Goal: Task Accomplishment & Management: Use online tool/utility

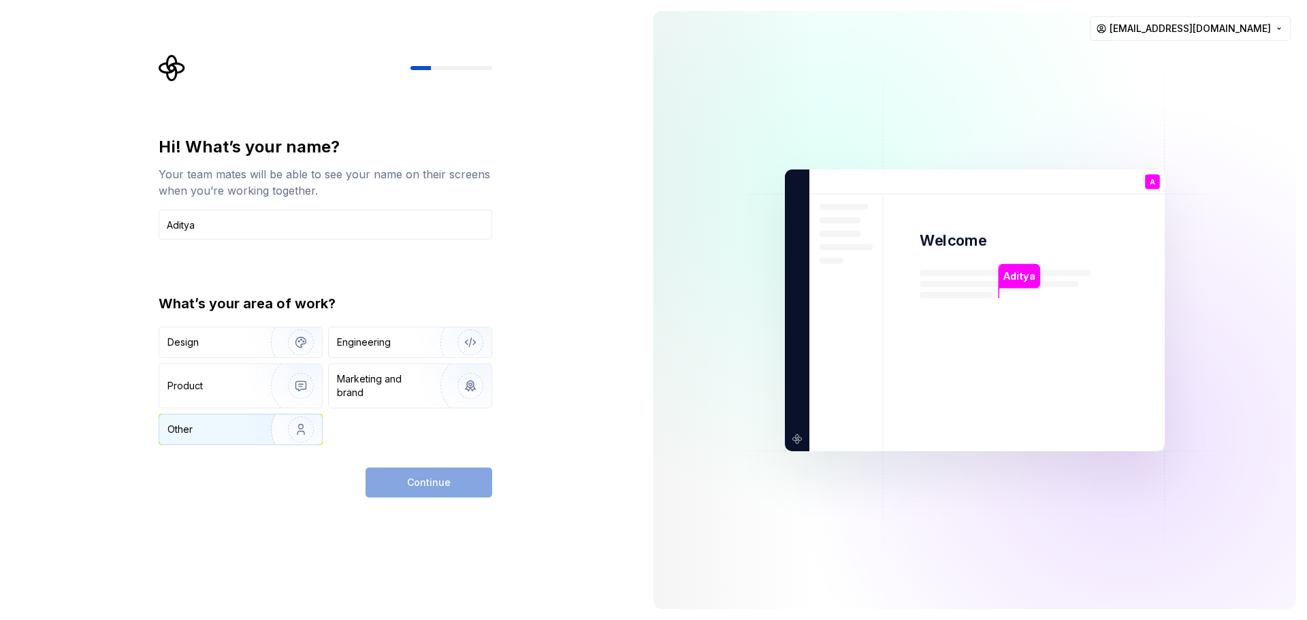
type input "Aditya"
click at [250, 426] on img "button" at bounding box center [291, 429] width 87 height 91
click at [425, 487] on span "Continue" at bounding box center [429, 483] width 44 height 14
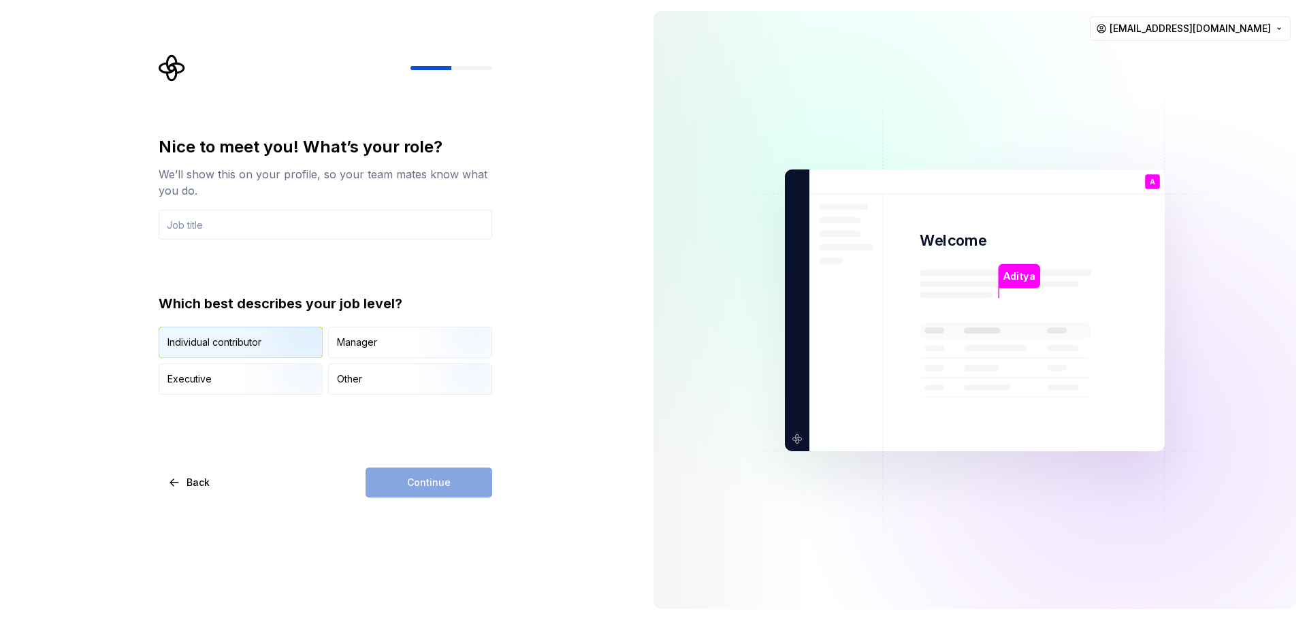
click at [252, 354] on img "button" at bounding box center [289, 359] width 87 height 91
click at [414, 477] on div "Continue" at bounding box center [428, 483] width 127 height 30
click at [320, 227] on input "text" at bounding box center [325, 225] width 333 height 30
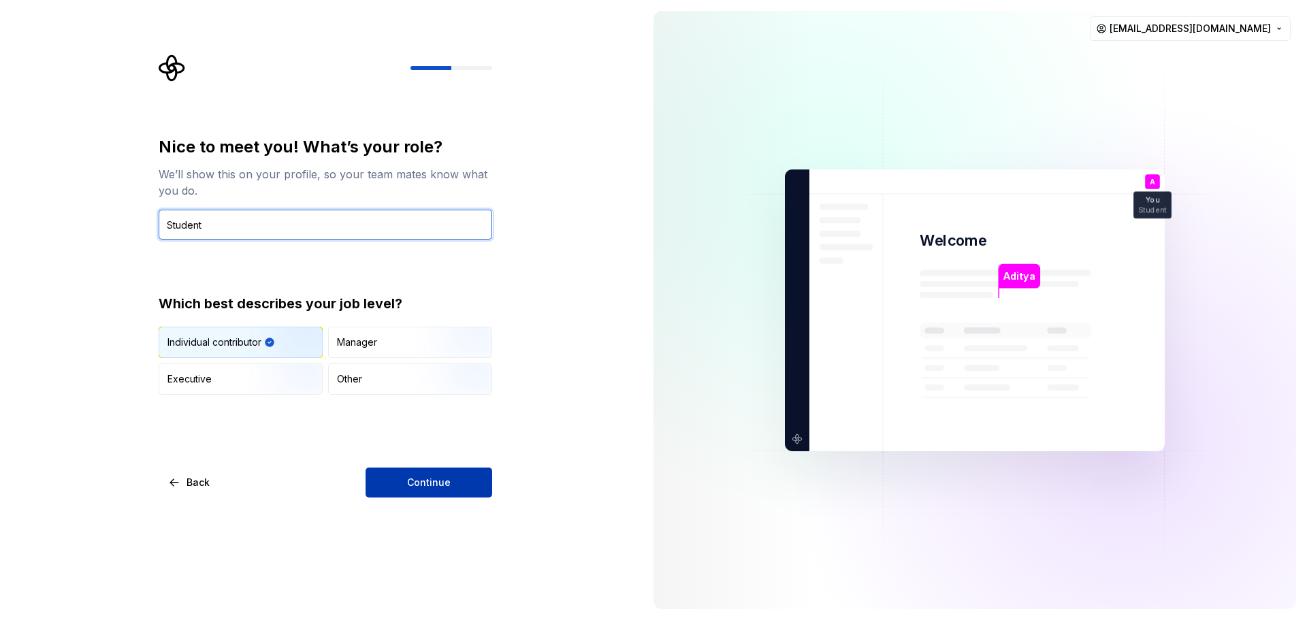
type input "Student"
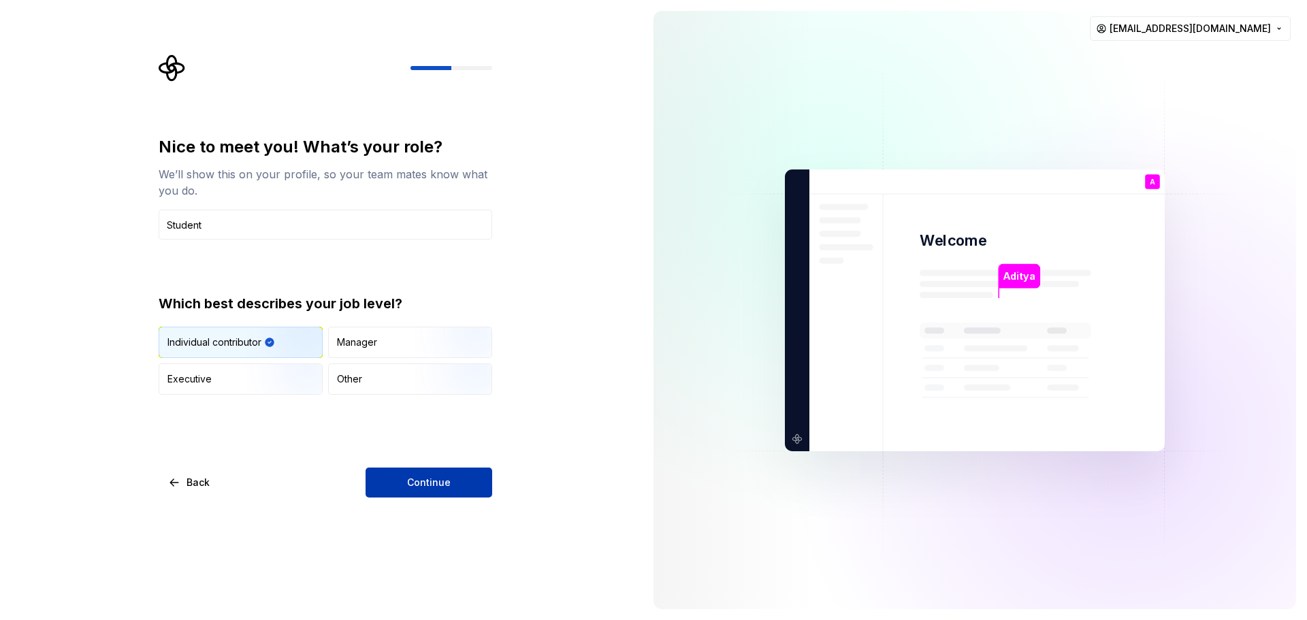
click at [460, 484] on button "Continue" at bounding box center [428, 483] width 127 height 30
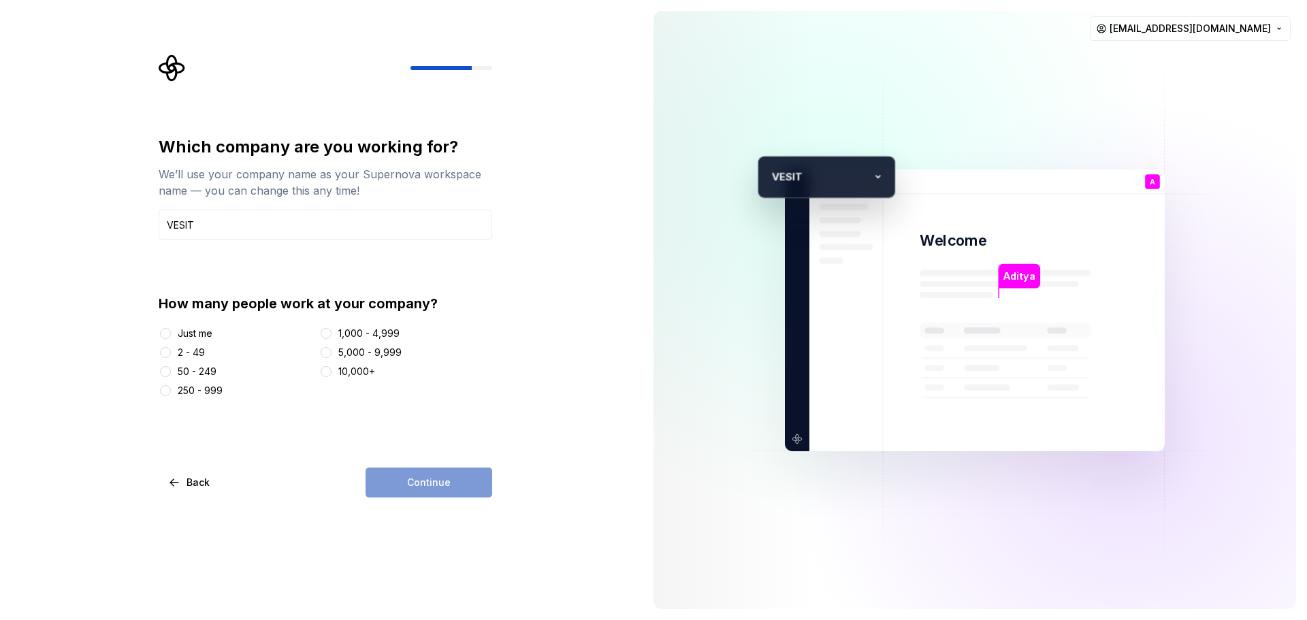
type input "VESIT"
click at [460, 484] on div "Continue" at bounding box center [428, 483] width 127 height 30
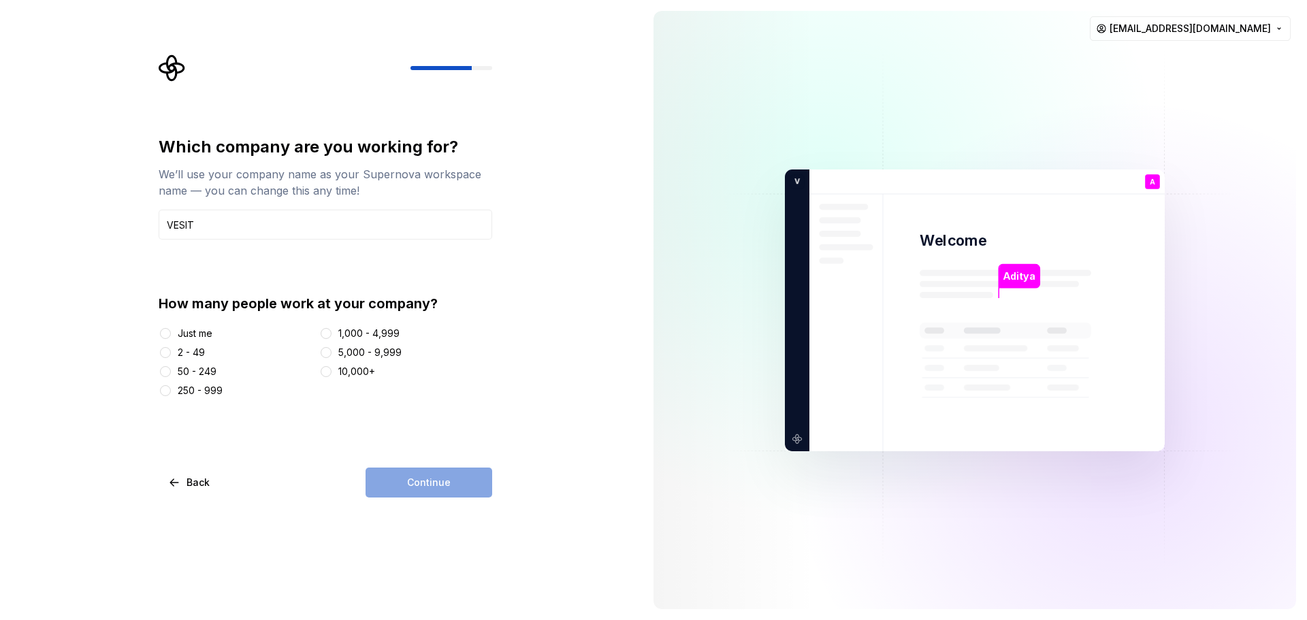
click at [200, 336] on div "Just me" at bounding box center [195, 334] width 35 height 14
click at [171, 336] on button "Just me" at bounding box center [165, 333] width 11 height 11
click at [165, 348] on button "2 - 49" at bounding box center [165, 352] width 11 height 11
click at [177, 359] on div "2 - 49" at bounding box center [236, 353] width 155 height 14
click at [191, 369] on div "50 - 249" at bounding box center [197, 372] width 39 height 14
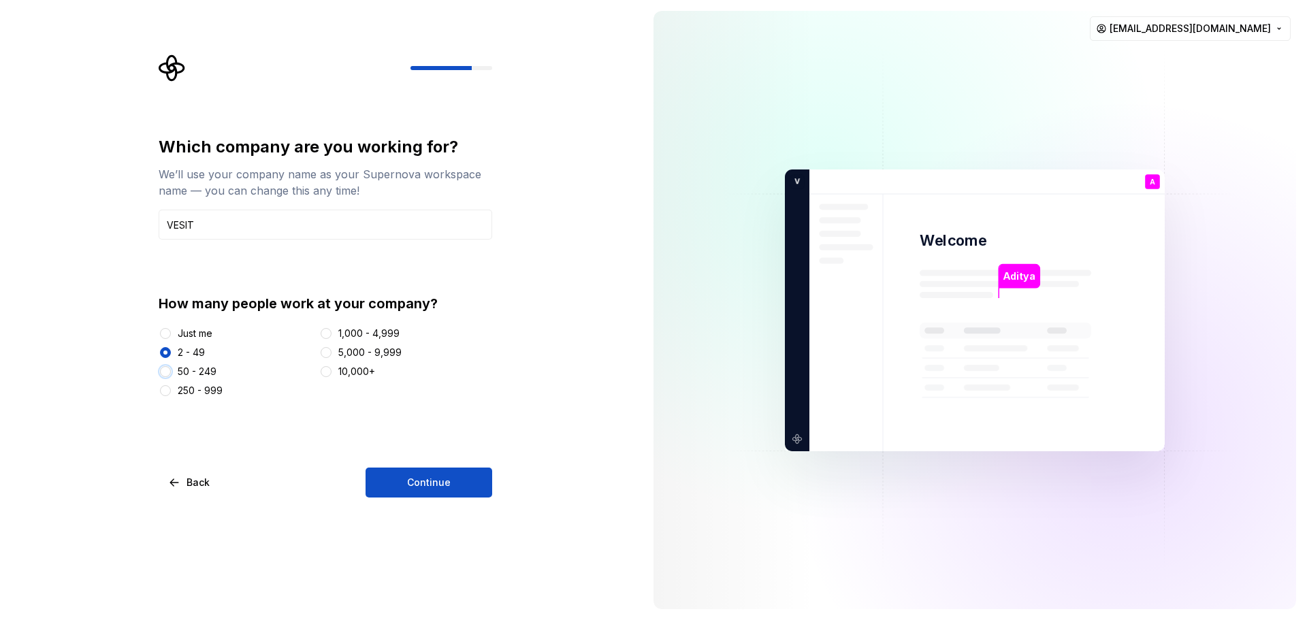
click at [171, 369] on button "50 - 249" at bounding box center [165, 371] width 11 height 11
click at [407, 479] on button "Continue" at bounding box center [428, 483] width 127 height 30
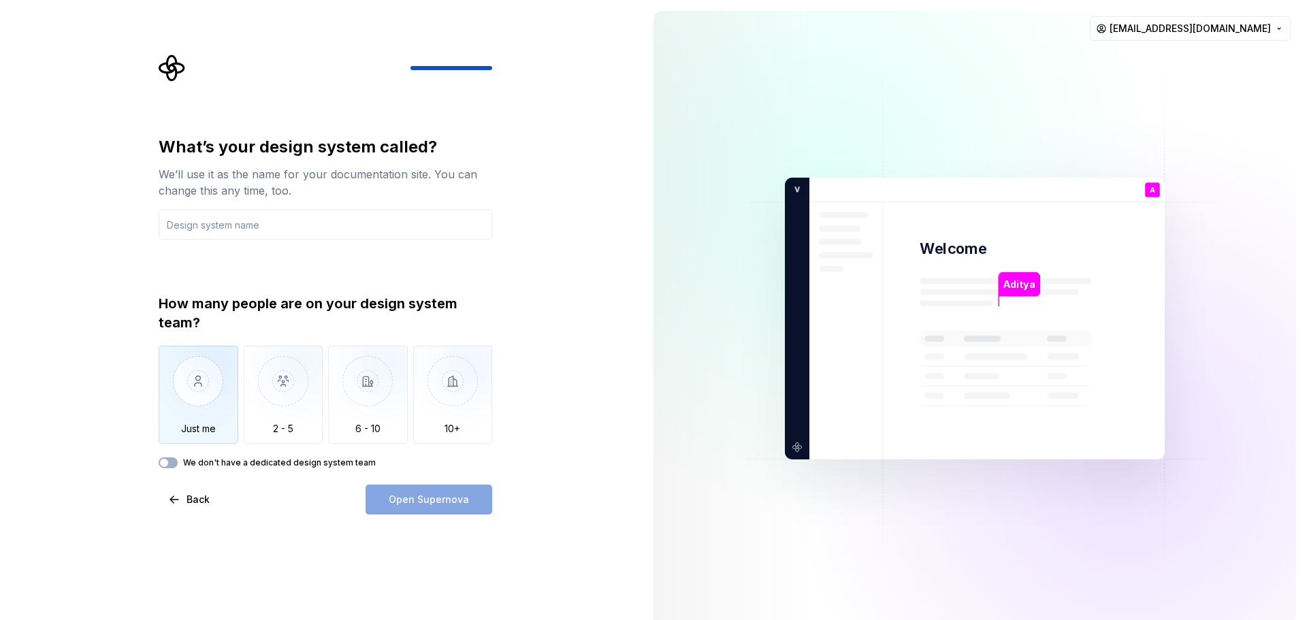
click at [205, 387] on img "button" at bounding box center [199, 391] width 80 height 91
click at [252, 240] on div "What’s your design system called? We’ll use it as the name for your documentati…" at bounding box center [325, 302] width 333 height 332
click at [255, 236] on input "text" at bounding box center [325, 225] width 333 height 30
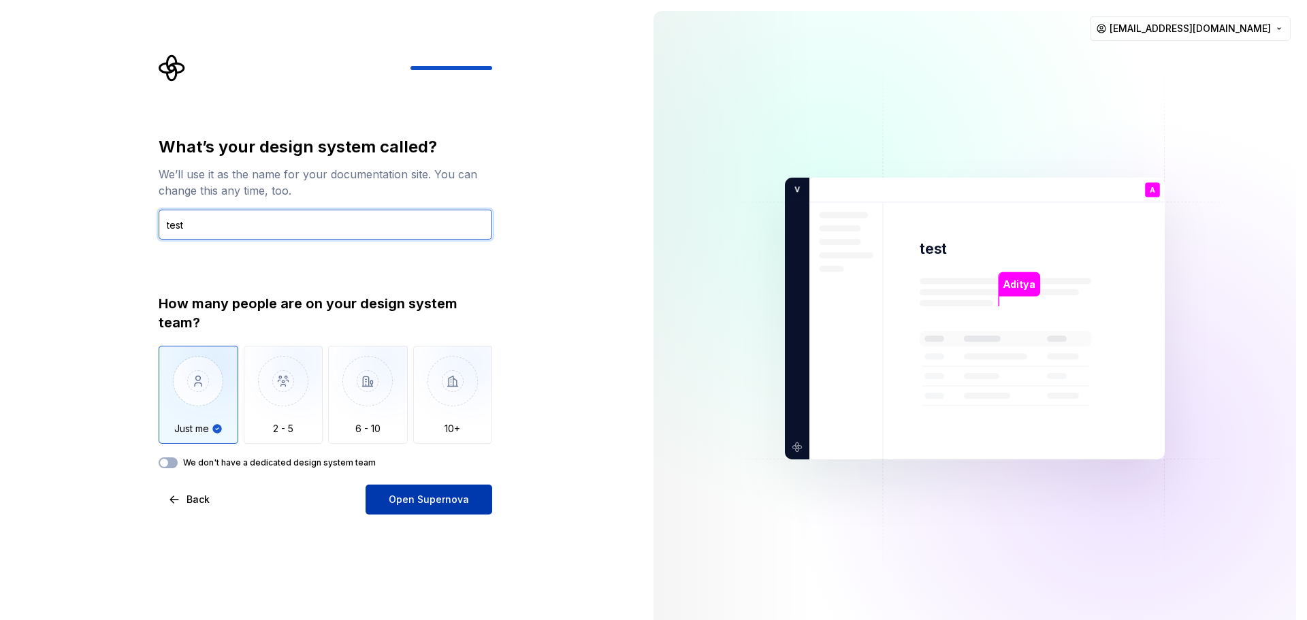
type input "test"
click at [422, 500] on span "Open Supernova" at bounding box center [429, 500] width 80 height 14
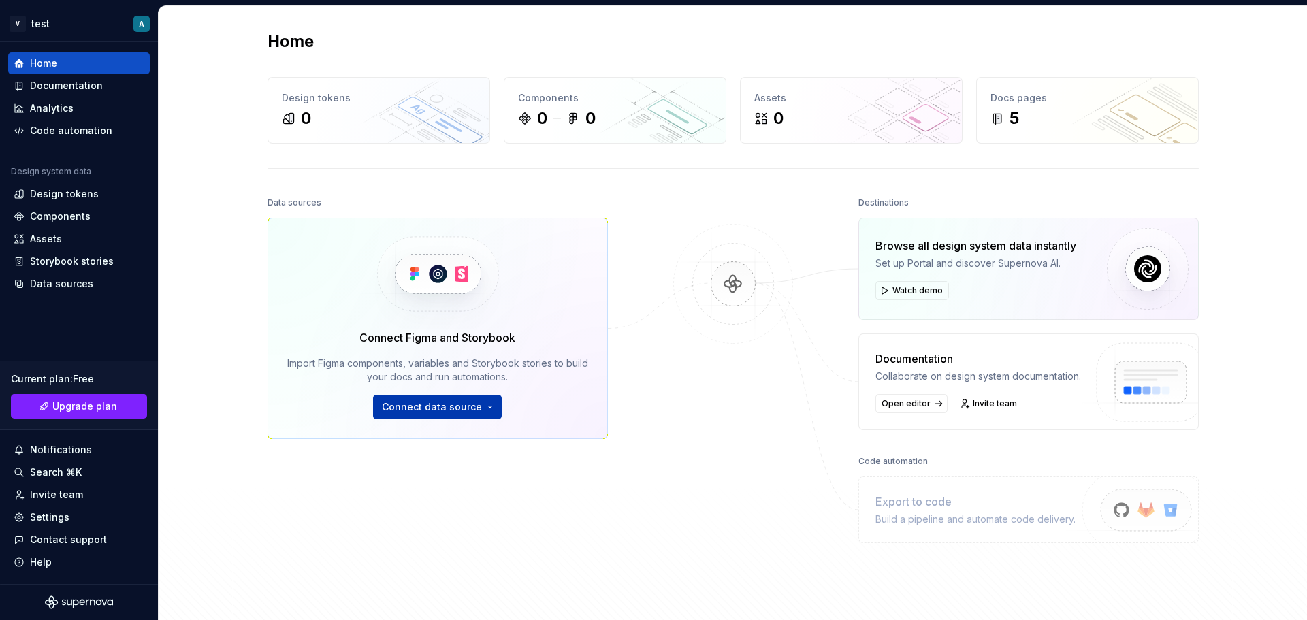
click at [458, 404] on span "Connect data source" at bounding box center [432, 407] width 100 height 14
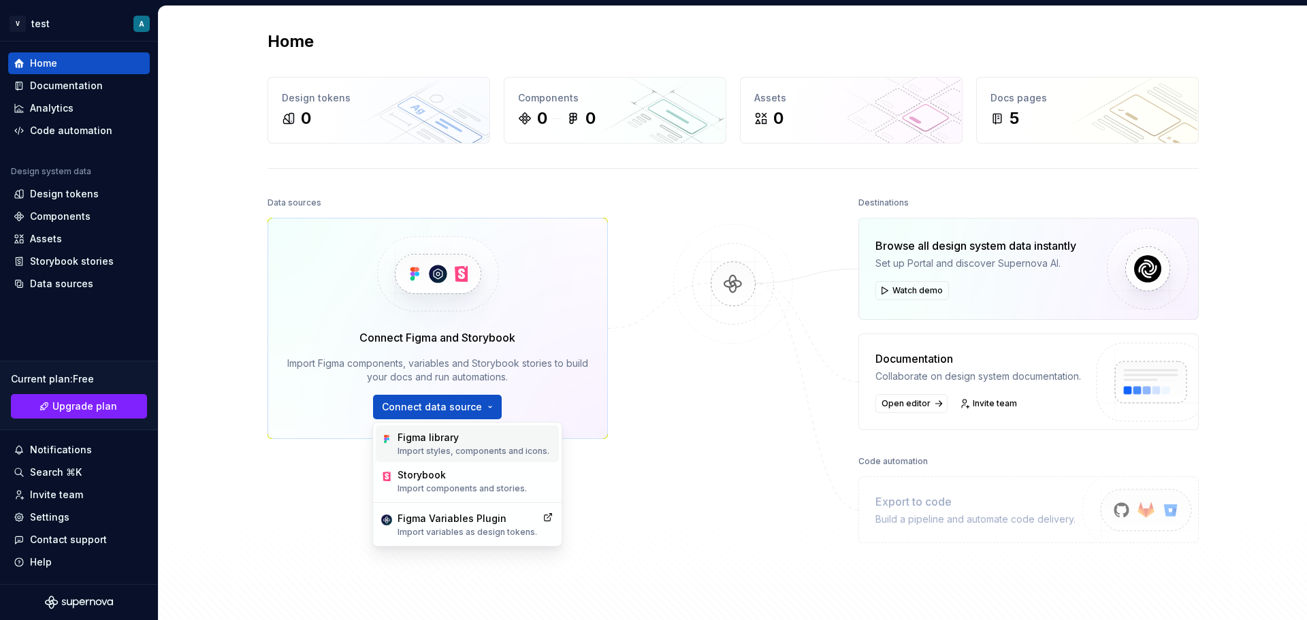
click at [484, 443] on div "Figma library" at bounding box center [473, 438] width 152 height 14
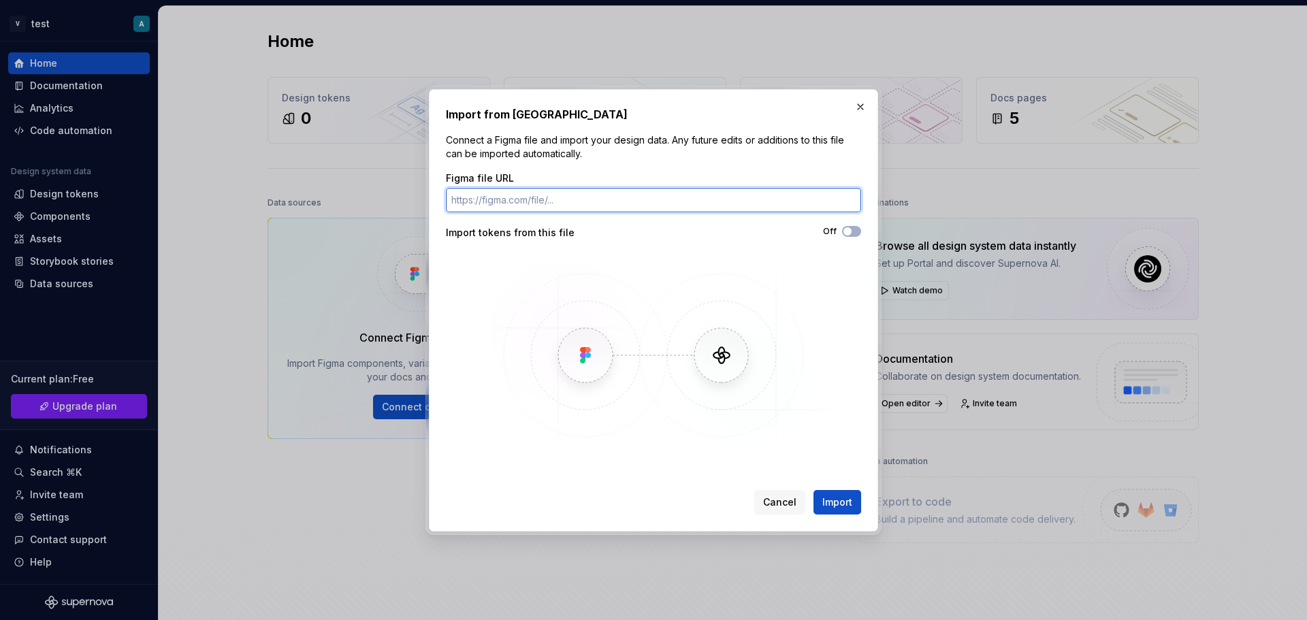
paste input "[URL][DOMAIN_NAME]"
type input "[URL][DOMAIN_NAME]"
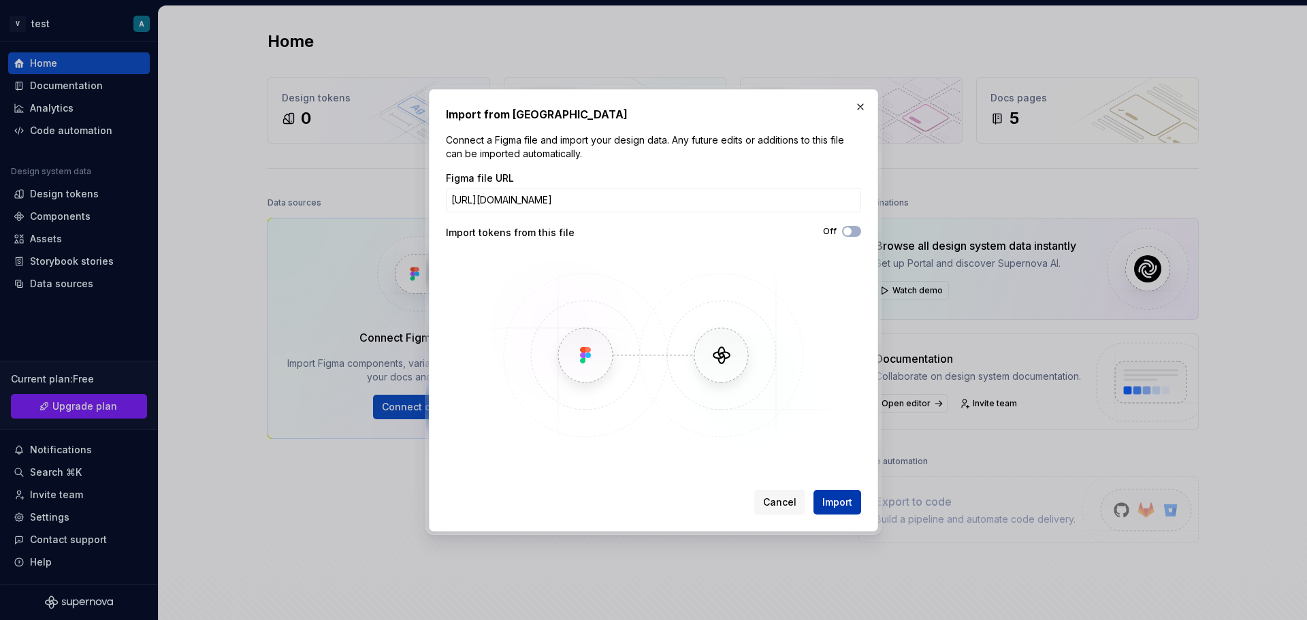
scroll to position [0, 0]
click at [837, 496] on span "Import" at bounding box center [837, 502] width 30 height 14
click at [841, 507] on span "Import" at bounding box center [837, 502] width 30 height 14
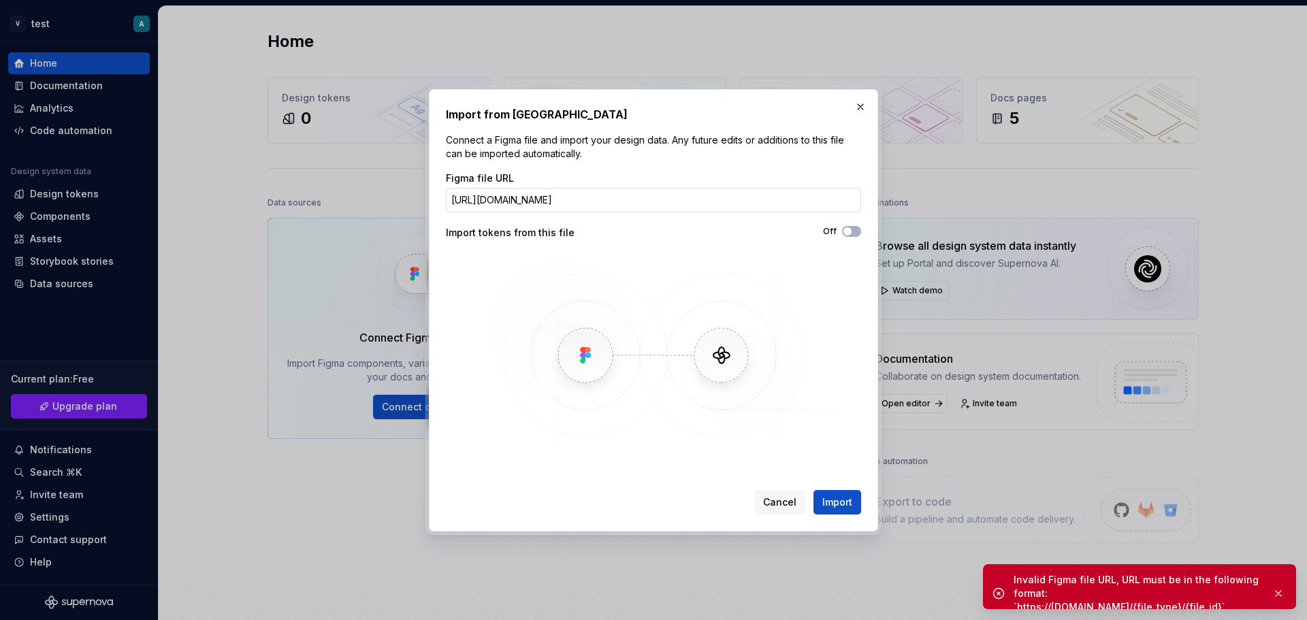
click at [590, 201] on input "[URL][DOMAIN_NAME]" at bounding box center [653, 200] width 415 height 25
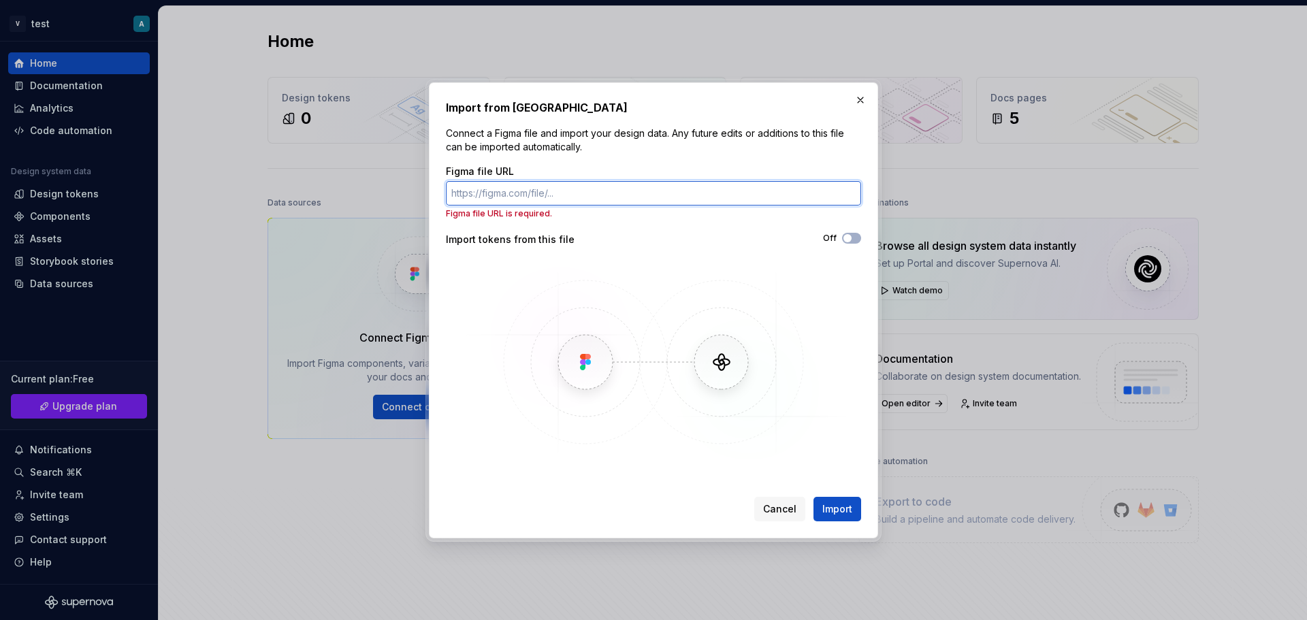
paste input "[URL][DOMAIN_NAME]"
type input "[URL][DOMAIN_NAME]"
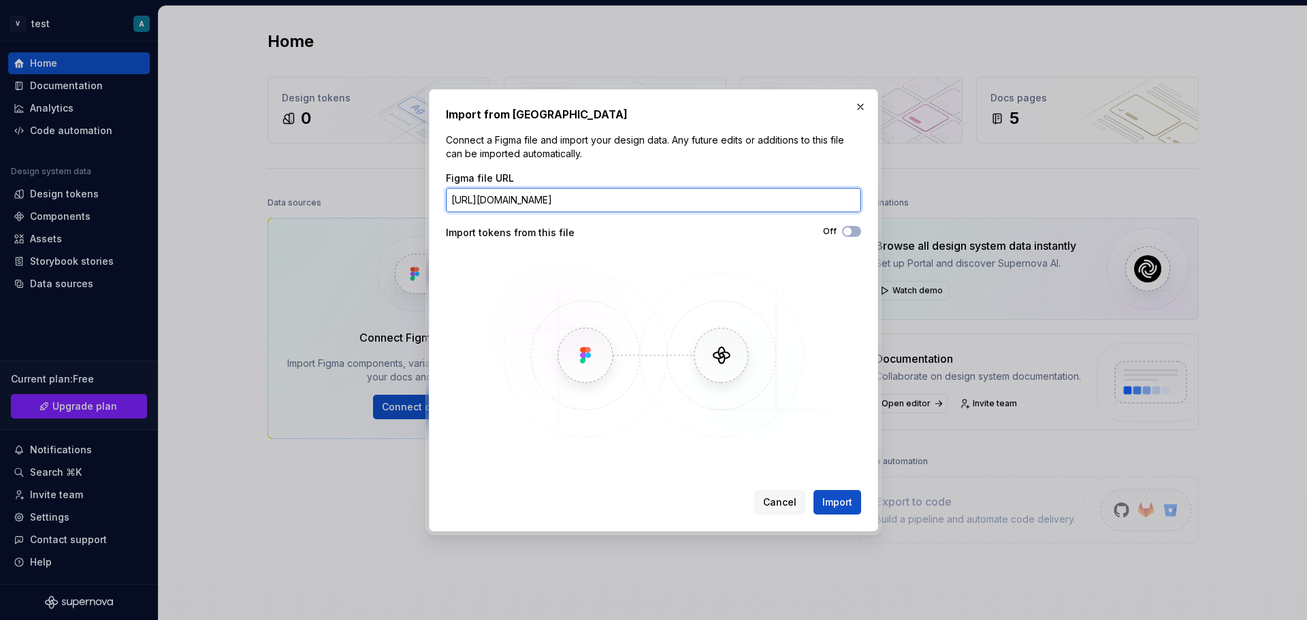
click at [518, 203] on input "[URL][DOMAIN_NAME]" at bounding box center [653, 200] width 415 height 25
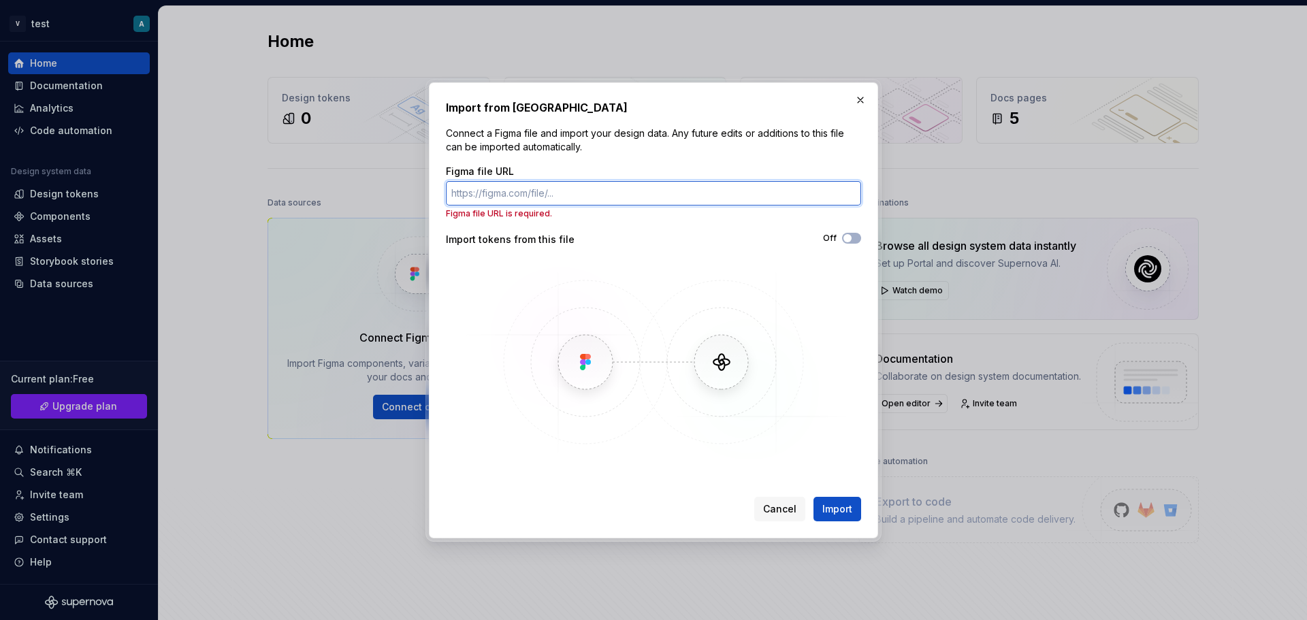
paste input "[URL][DOMAIN_NAME]"
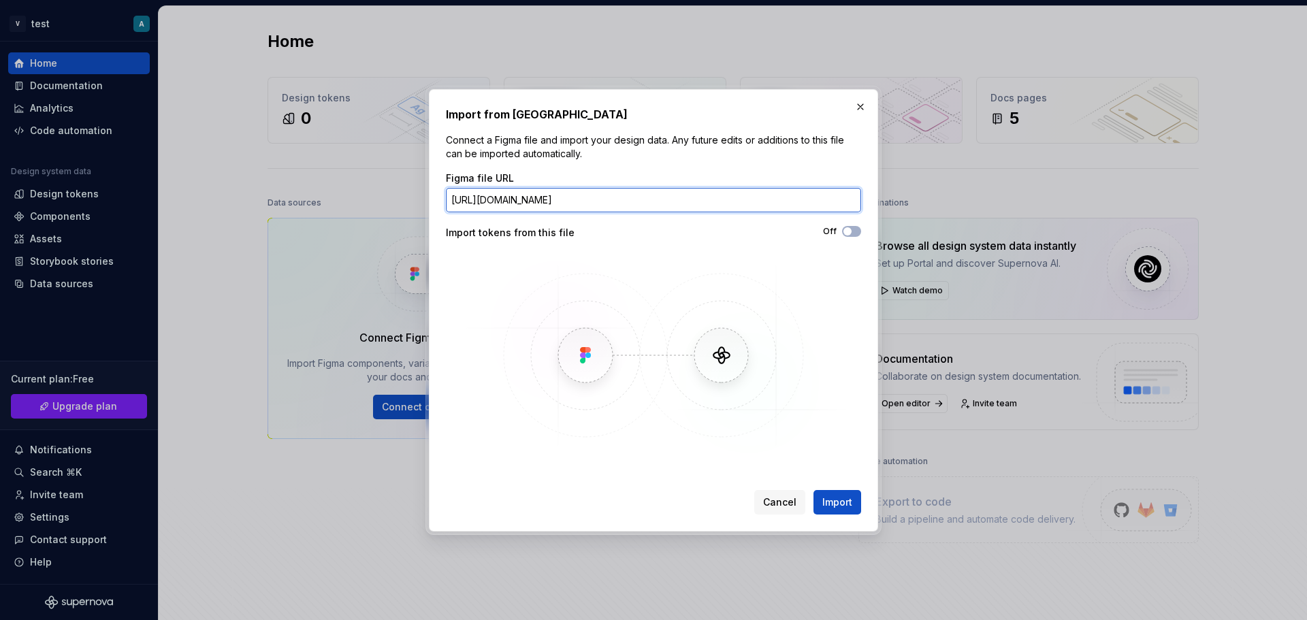
scroll to position [0, 178]
type input "[URL][DOMAIN_NAME]"
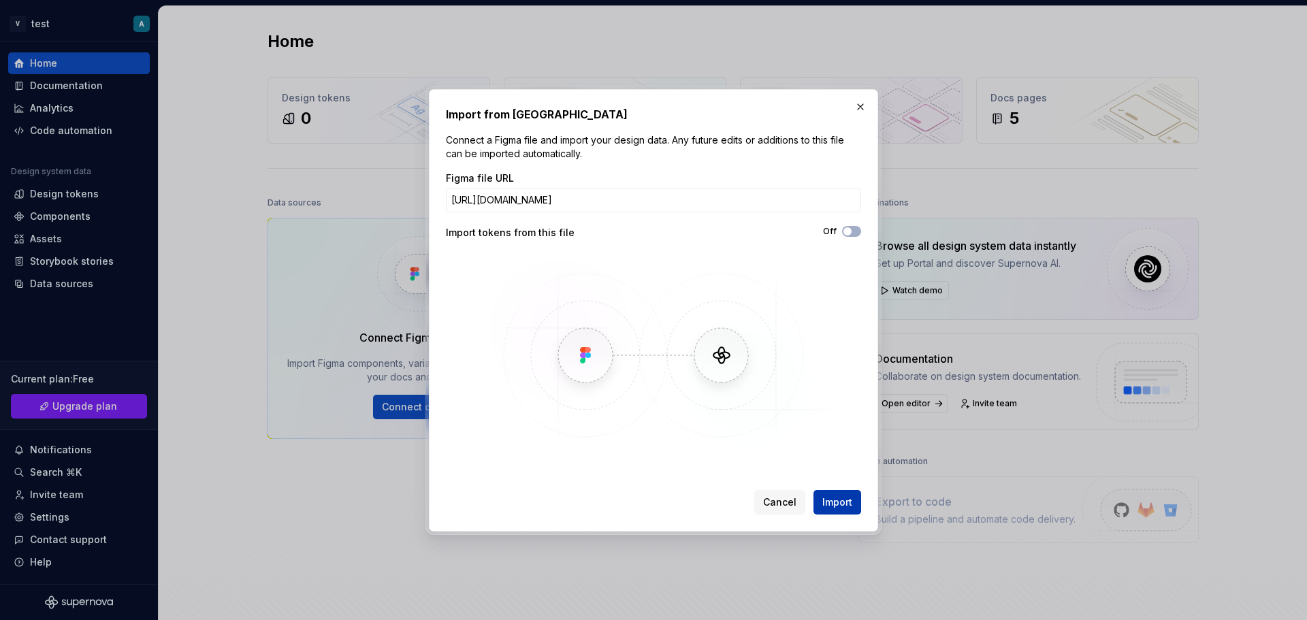
scroll to position [0, 0]
click at [841, 498] on span "Import" at bounding box center [837, 502] width 30 height 14
